Goal: Transaction & Acquisition: Book appointment/travel/reservation

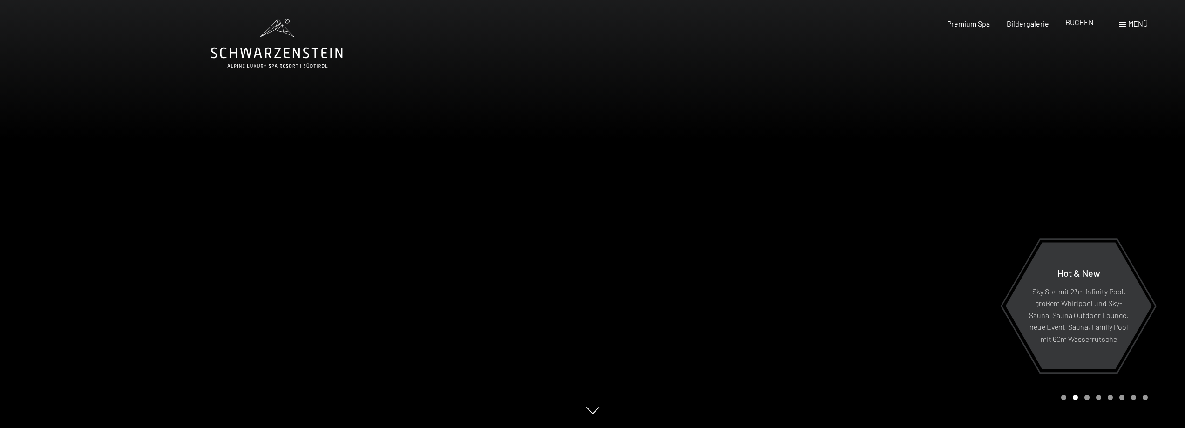
click at [1082, 24] on span "BUCHEN" at bounding box center [1079, 22] width 28 height 9
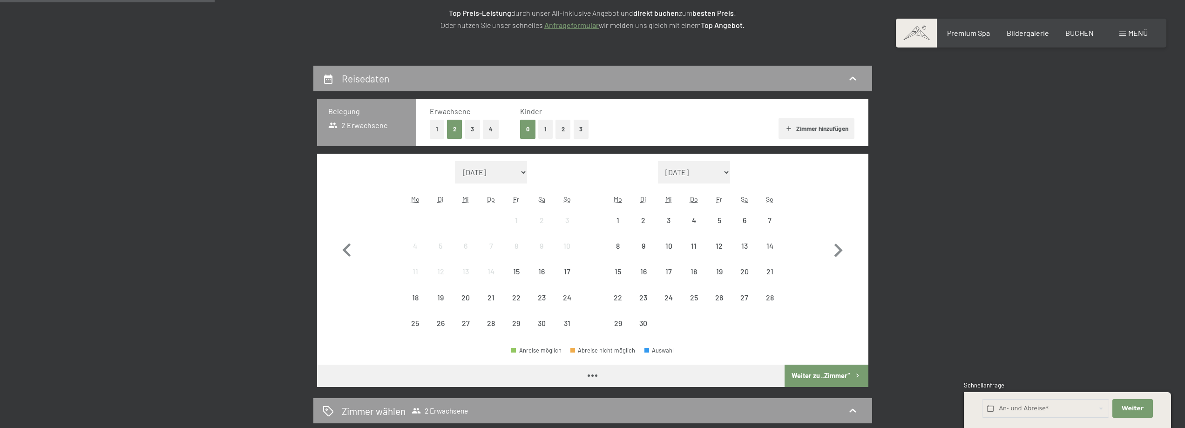
scroll to position [186, 0]
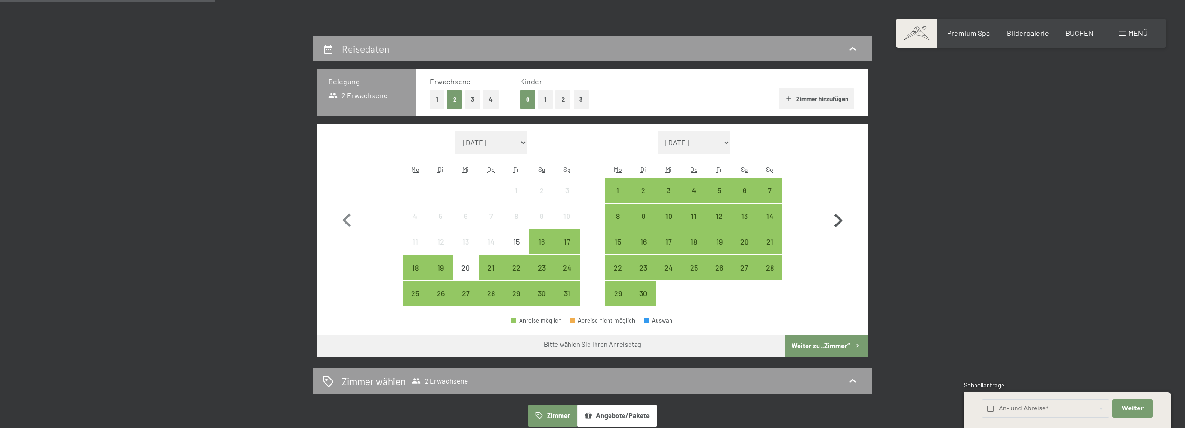
click at [840, 217] on icon "button" at bounding box center [838, 220] width 27 height 27
select select "[DATE]"
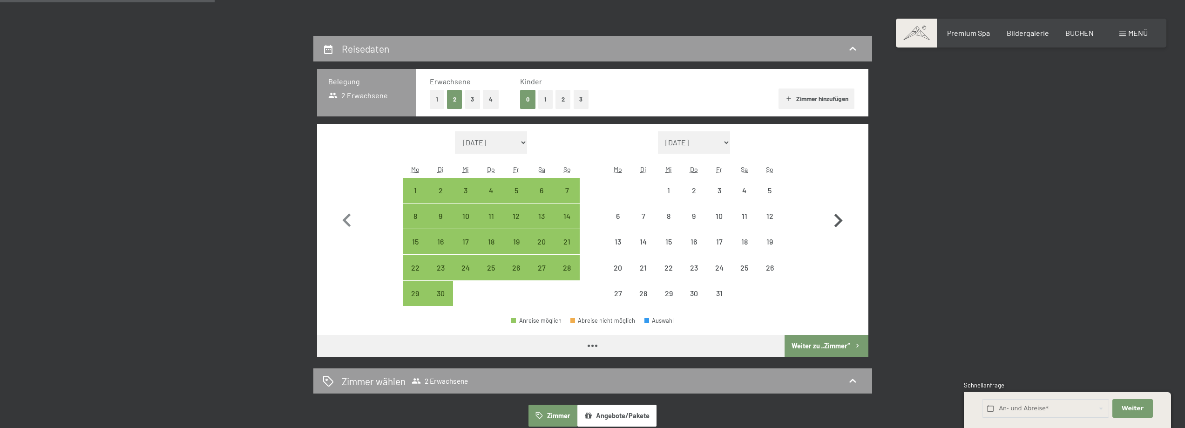
click at [840, 217] on icon "button" at bounding box center [838, 220] width 27 height 27
select select "[DATE]"
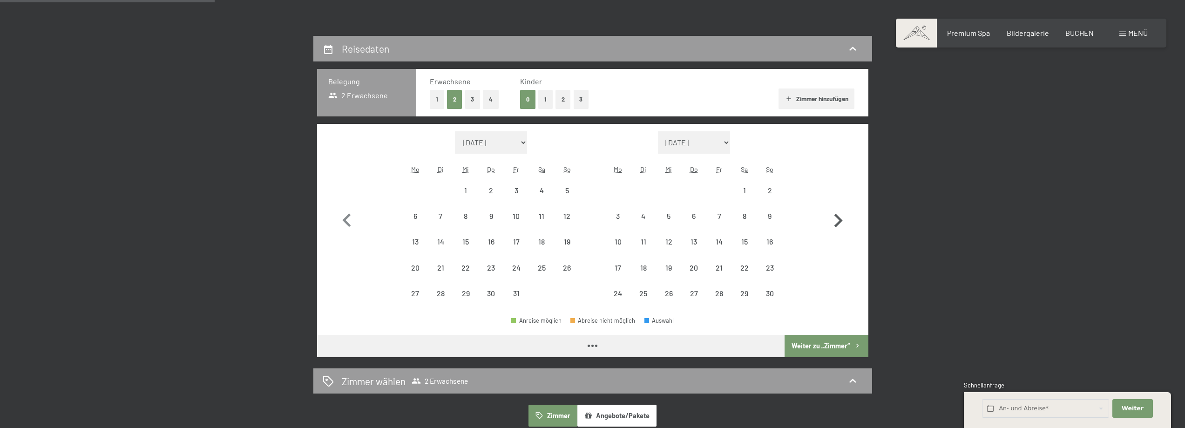
select select "[DATE]"
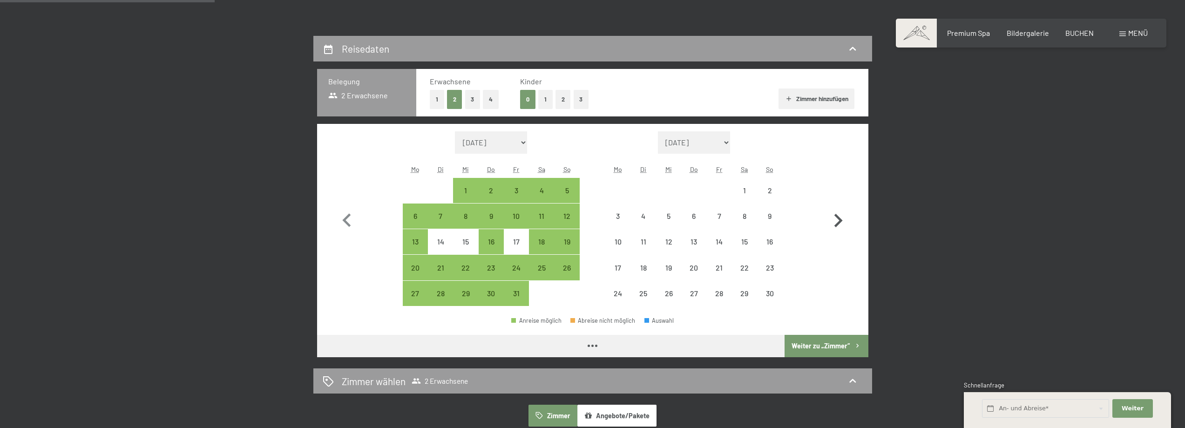
select select "[DATE]"
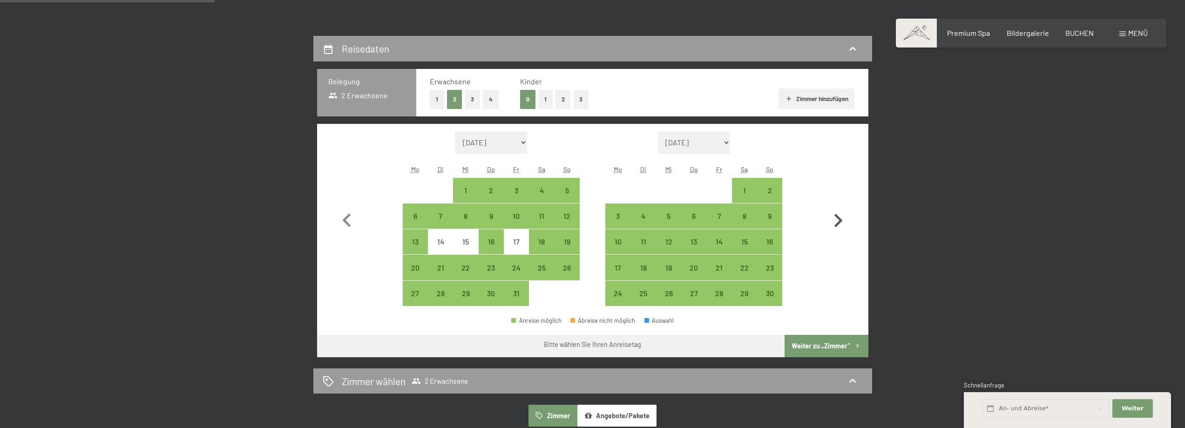
click at [840, 217] on icon "button" at bounding box center [838, 220] width 27 height 27
select select "[DATE]"
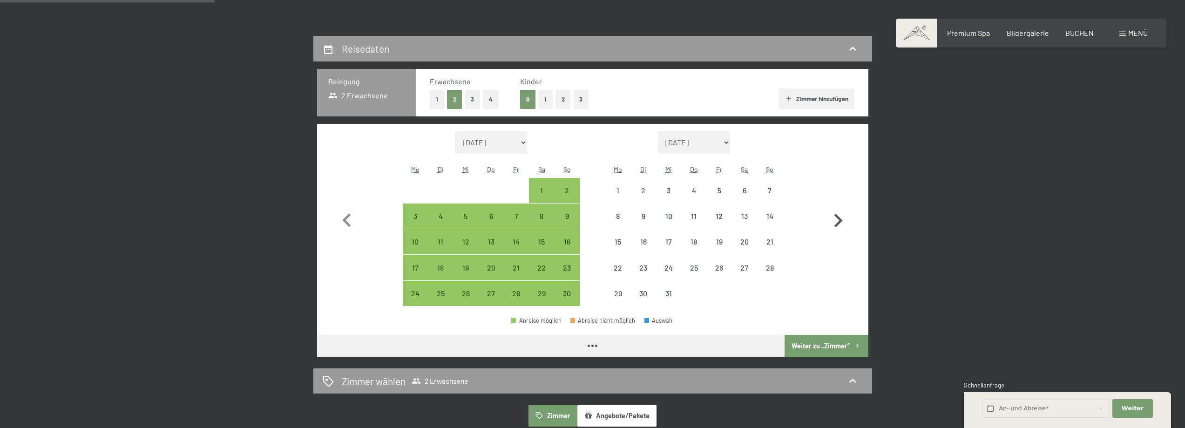
select select "[DATE]"
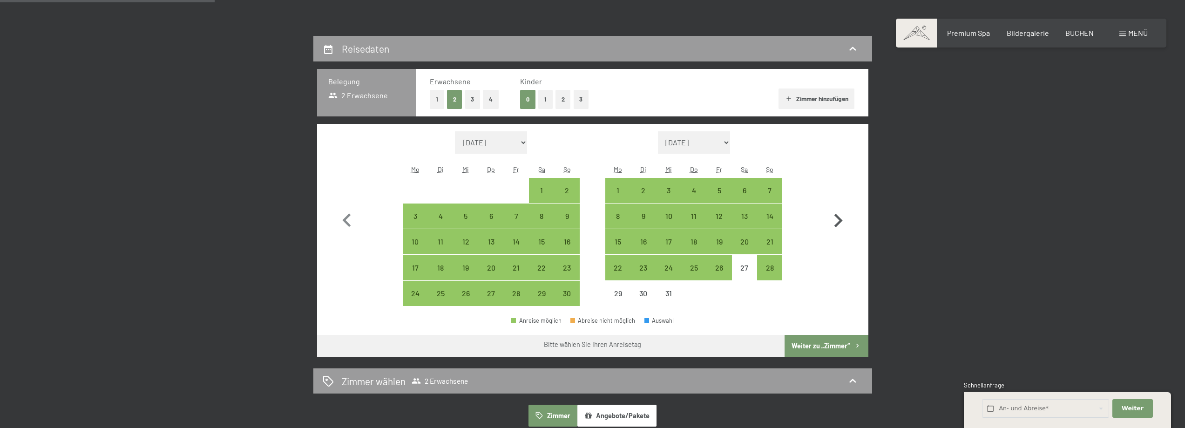
click at [837, 227] on icon "button" at bounding box center [838, 220] width 27 height 27
select select "[DATE]"
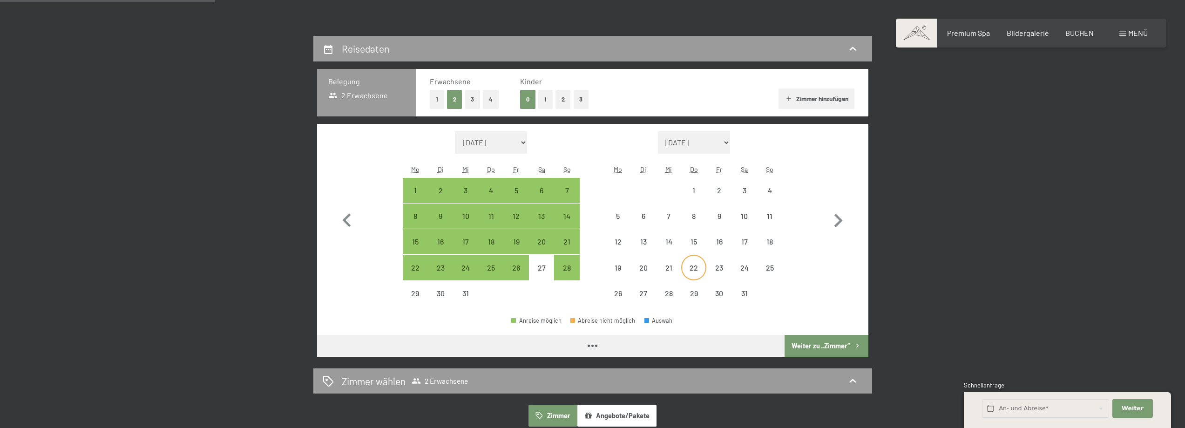
select select "[DATE]"
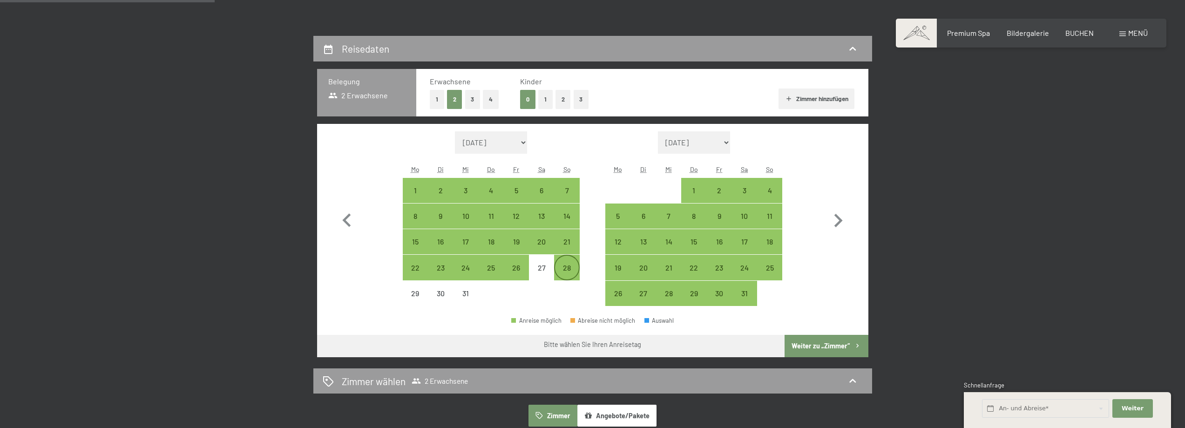
click at [564, 264] on div "28" at bounding box center [566, 275] width 23 height 23
select select "[DATE]"
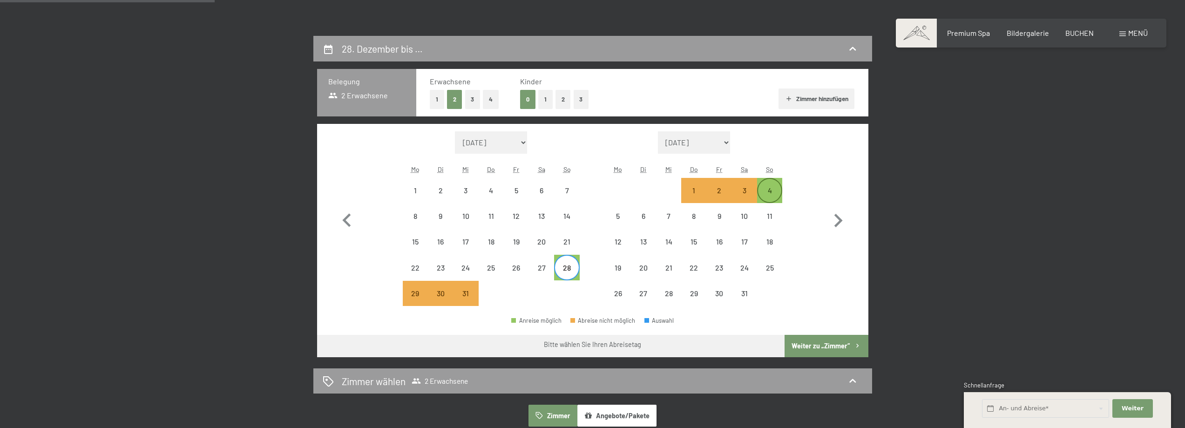
click at [774, 192] on div "4" at bounding box center [769, 198] width 23 height 23
select select "[DATE]"
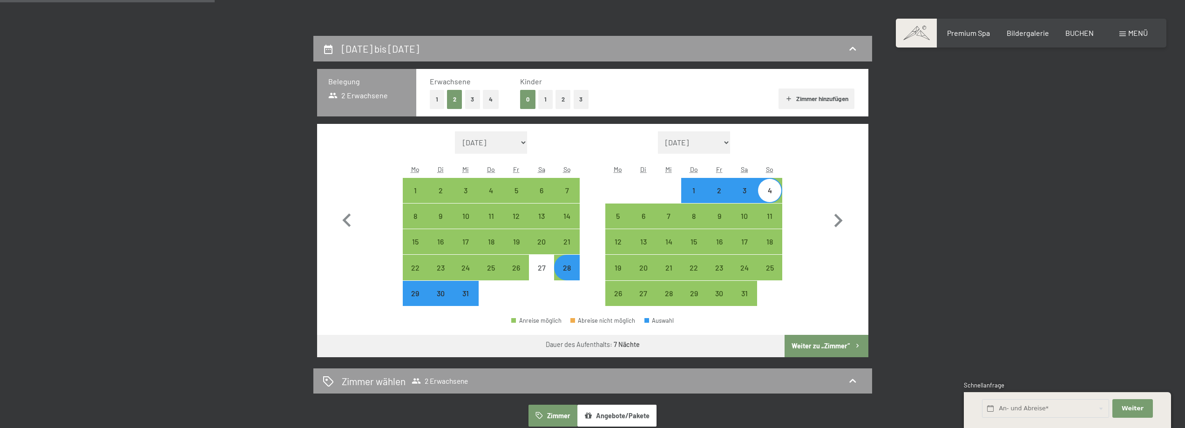
click at [812, 346] on button "Weiter zu „Zimmer“" at bounding box center [826, 346] width 83 height 22
select select "[DATE]"
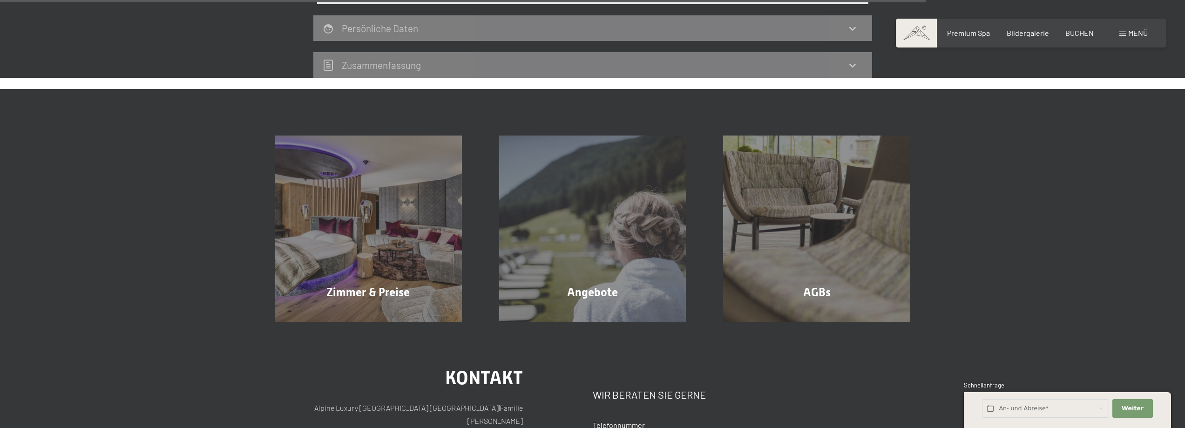
scroll to position [921, 0]
